Goal: Information Seeking & Learning: Learn about a topic

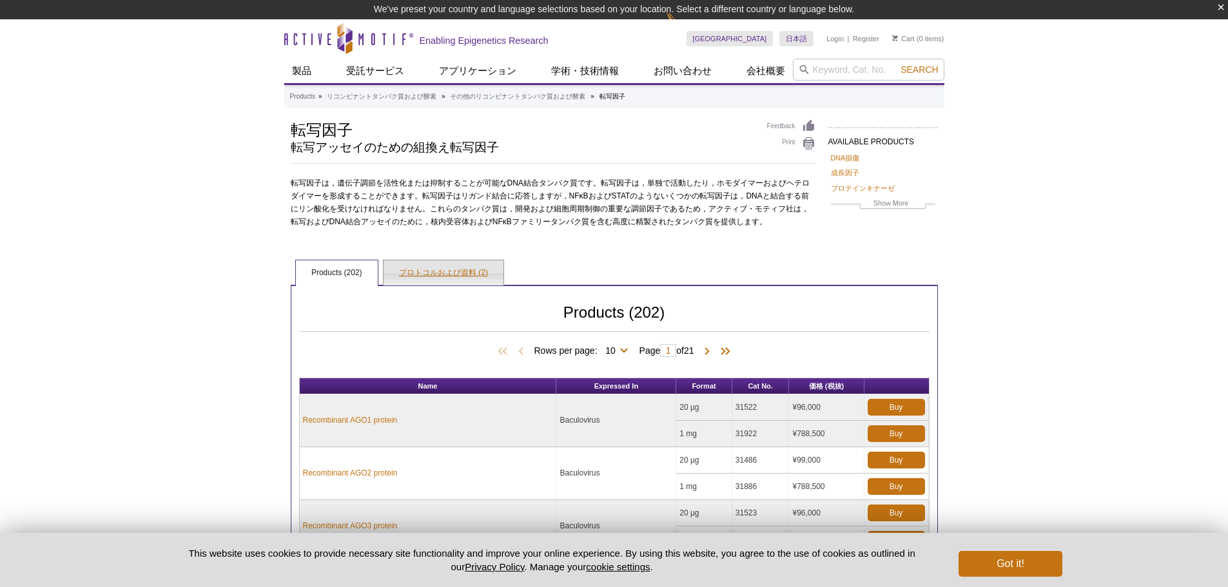
drag, startPoint x: 0, startPoint y: 0, endPoint x: 466, endPoint y: 268, distance: 537.0
click at [466, 268] on link "プロトコルおよび資料 (2)" at bounding box center [444, 273] width 120 height 26
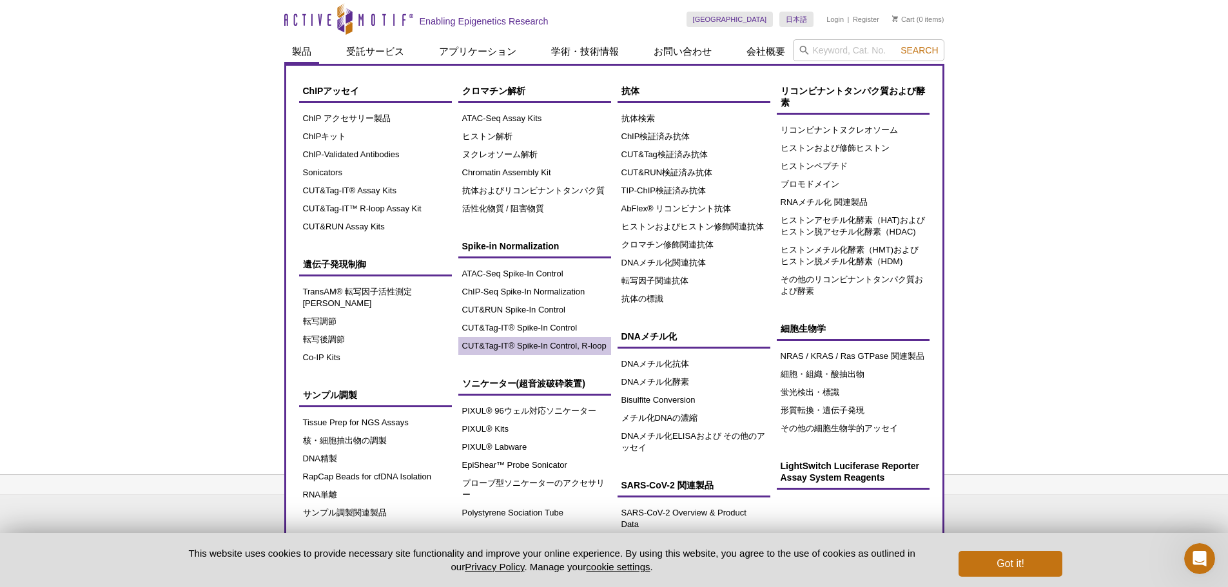
scroll to position [39, 0]
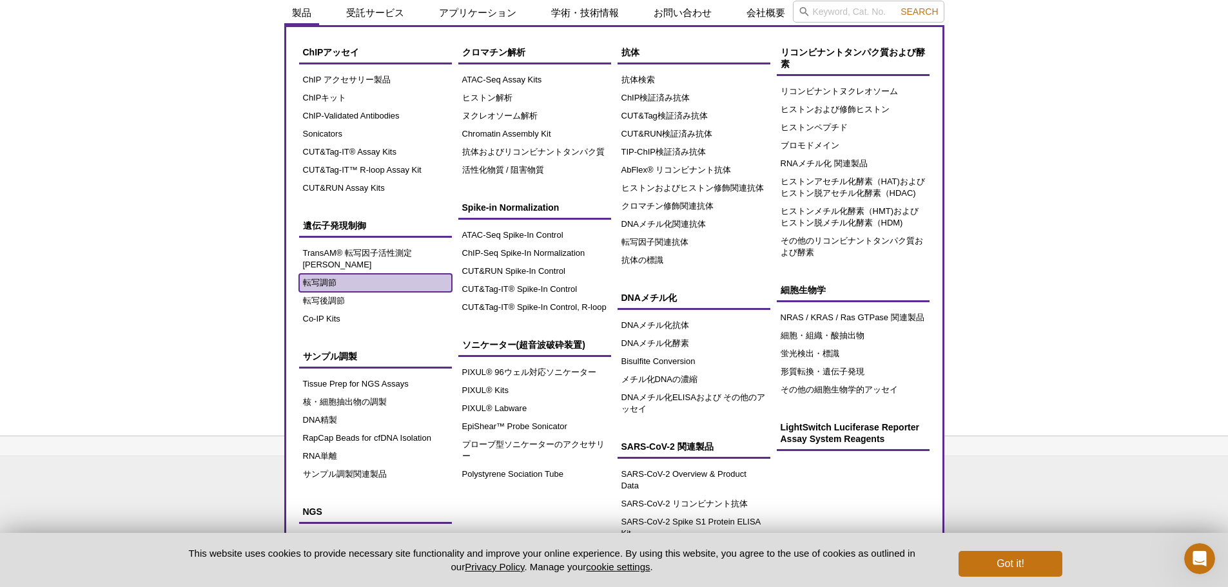
click at [319, 274] on link "転写調節" at bounding box center [375, 283] width 153 height 18
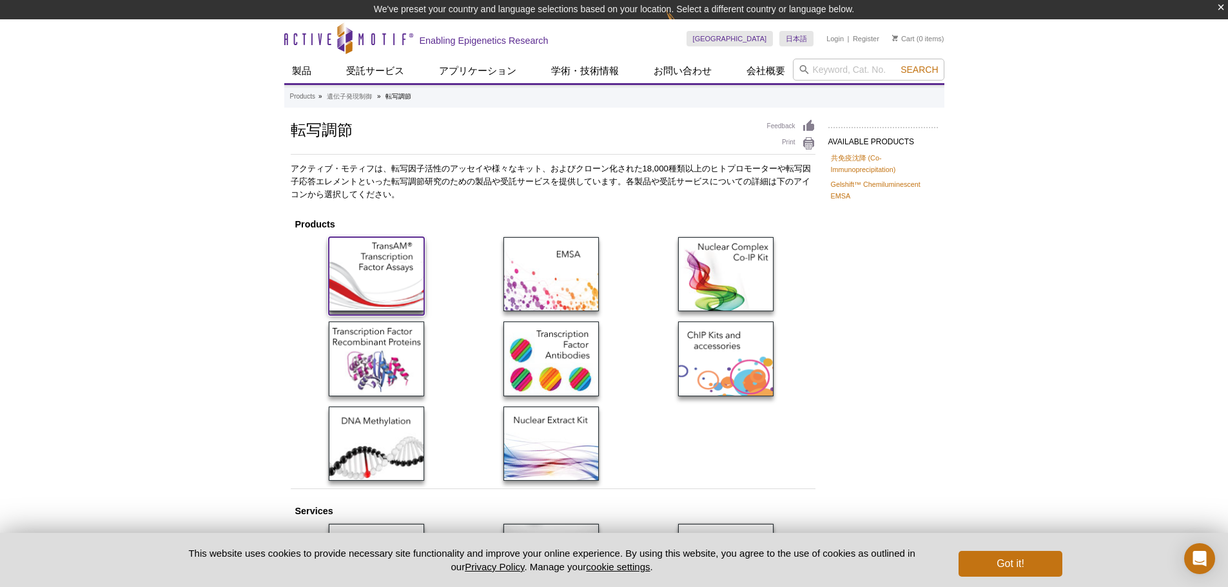
click at [391, 264] on img at bounding box center [376, 274] width 95 height 74
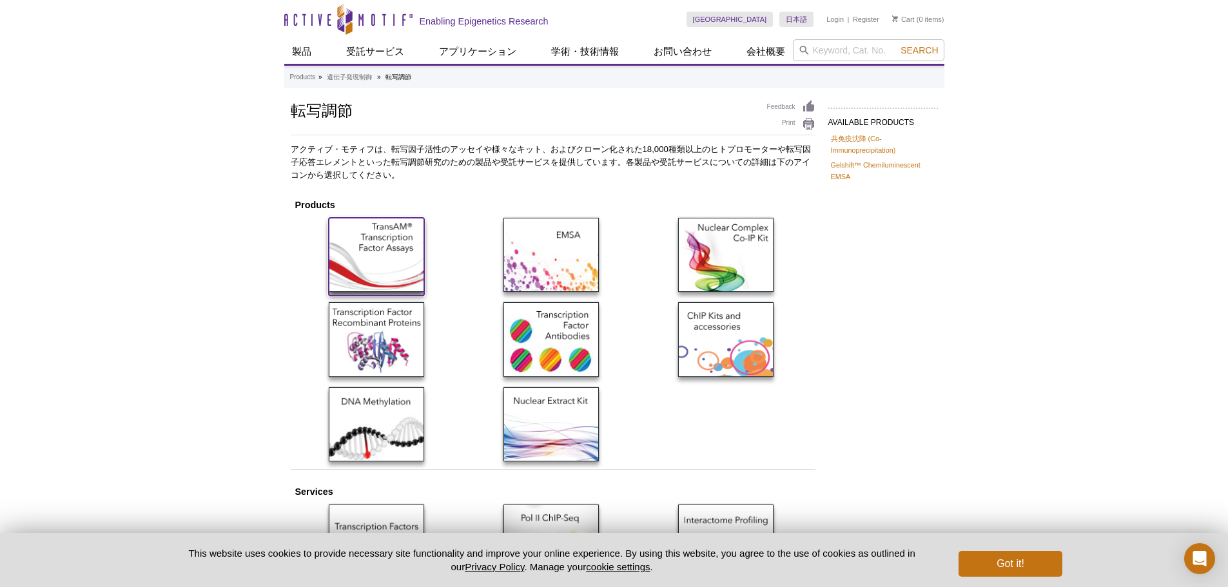
click at [378, 244] on img at bounding box center [376, 255] width 95 height 74
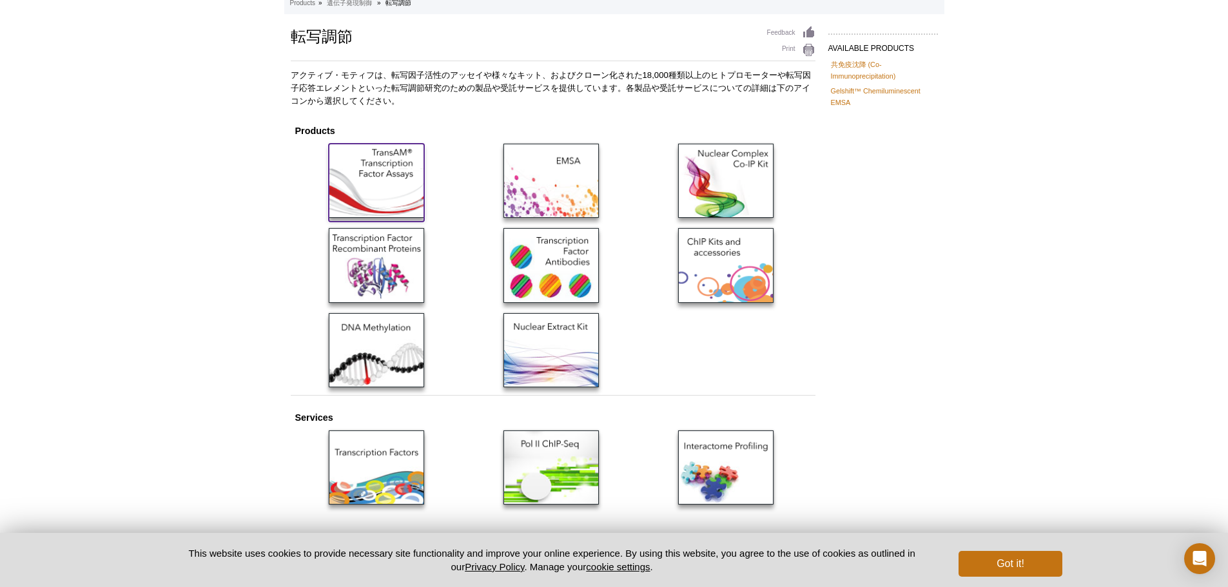
scroll to position [167, 0]
